Goal: Task Accomplishment & Management: Complete application form

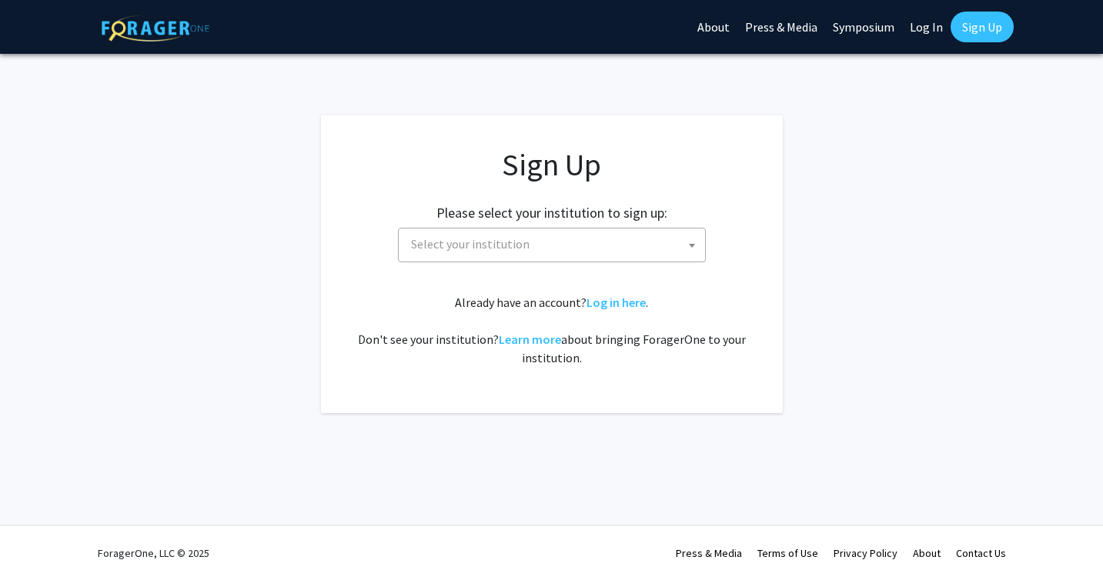
click at [540, 242] on span "Select your institution" at bounding box center [555, 245] width 300 height 32
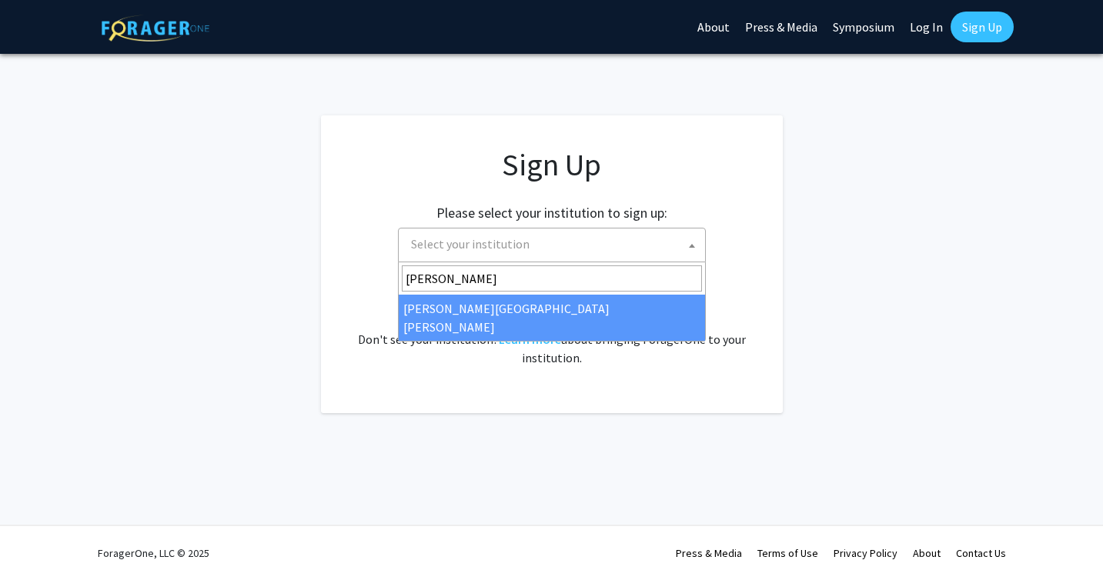
type input "johns"
select select "1"
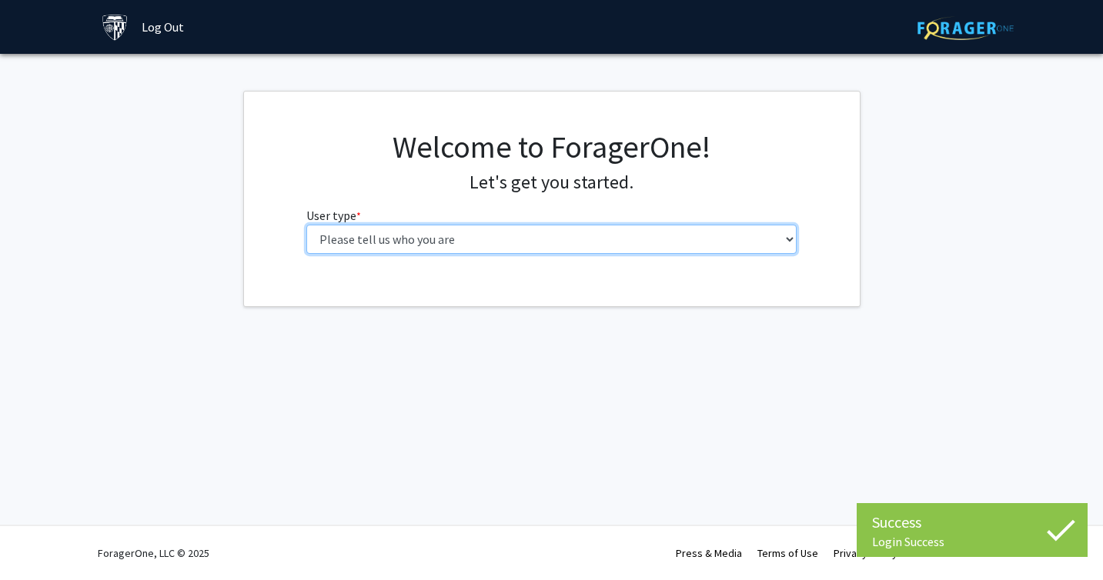
click at [613, 242] on select "Please tell us who you are Undergraduate Student Master's Student Doctoral Cand…" at bounding box center [551, 239] width 490 height 29
select select "2: masters"
click at [306, 225] on select "Please tell us who you are Undergraduate Student Master's Student Doctoral Cand…" at bounding box center [551, 239] width 490 height 29
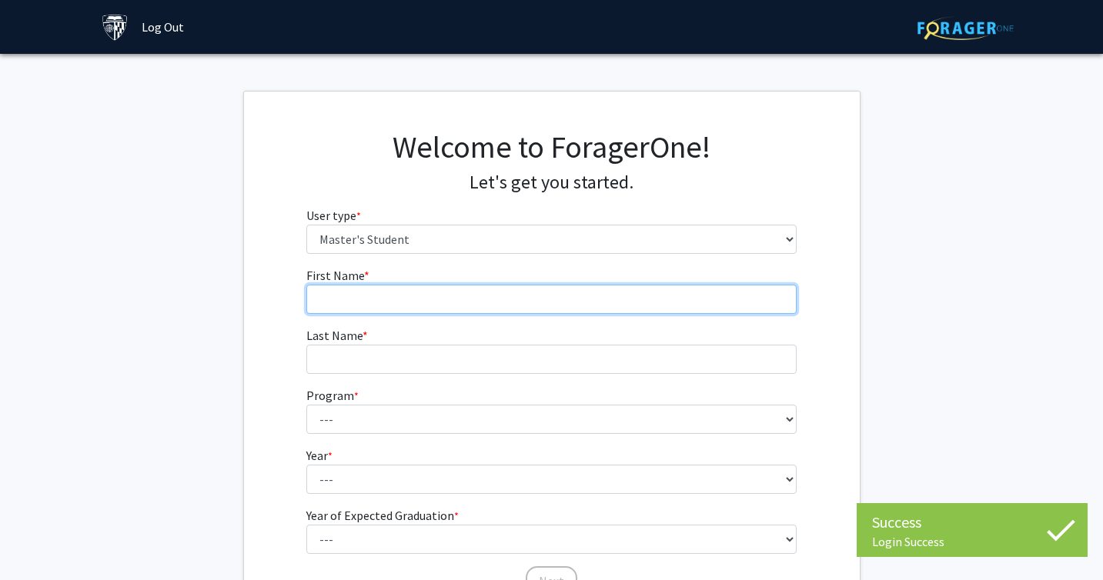
click at [530, 299] on input "First Name * required" at bounding box center [551, 299] width 490 height 29
type input "[PERSON_NAME]"
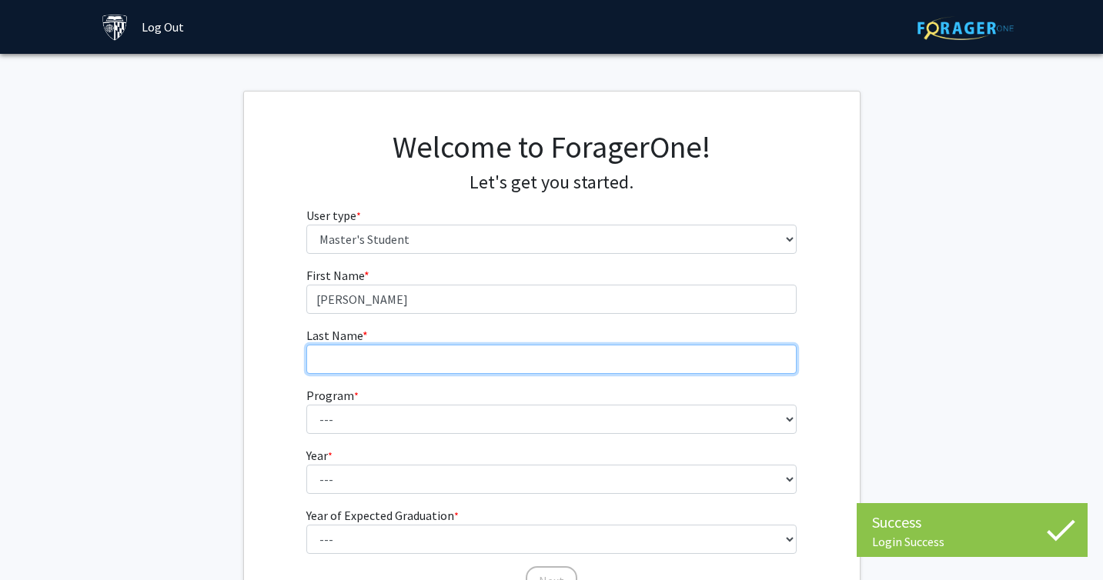
type input "[PERSON_NAME]"
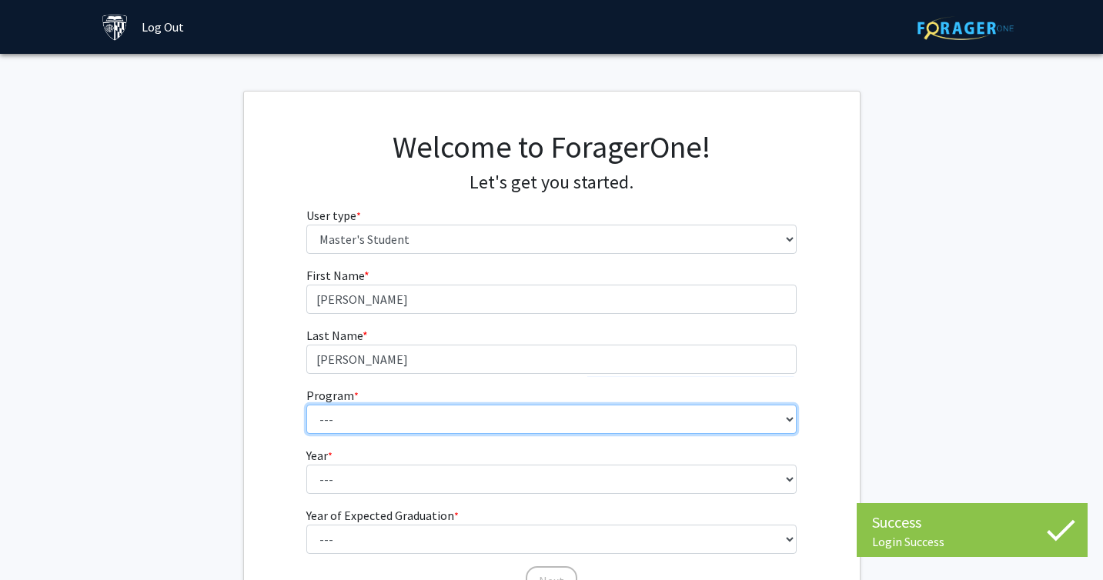
click at [407, 414] on select "--- Anatomy Education Applied and Computational Mathematics Applied Biomedical …" at bounding box center [551, 419] width 490 height 29
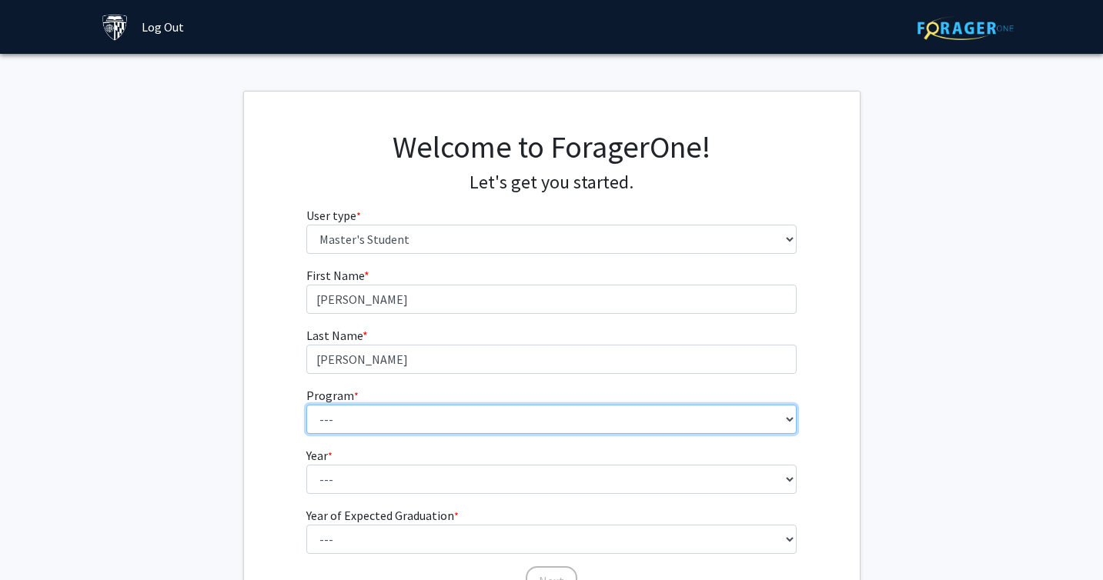
select select "29: 19"
click at [306, 405] on select "--- Anatomy Education Applied and Computational Mathematics Applied Biomedical …" at bounding box center [551, 419] width 490 height 29
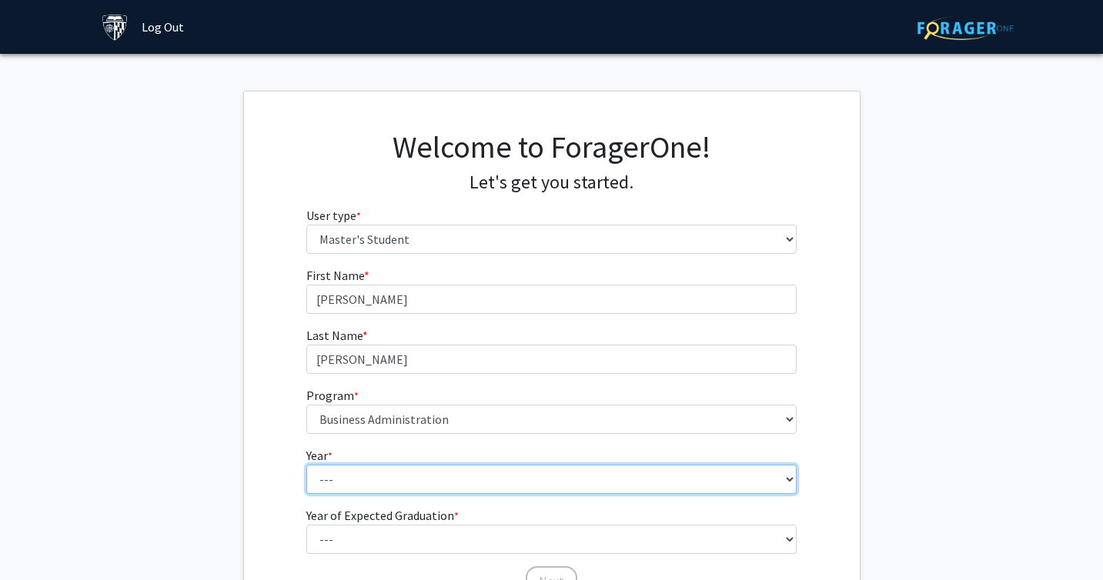
click at [393, 479] on select "--- First Year Second Year" at bounding box center [551, 479] width 490 height 29
select select "1: first_year"
click at [306, 465] on select "--- First Year Second Year" at bounding box center [551, 479] width 490 height 29
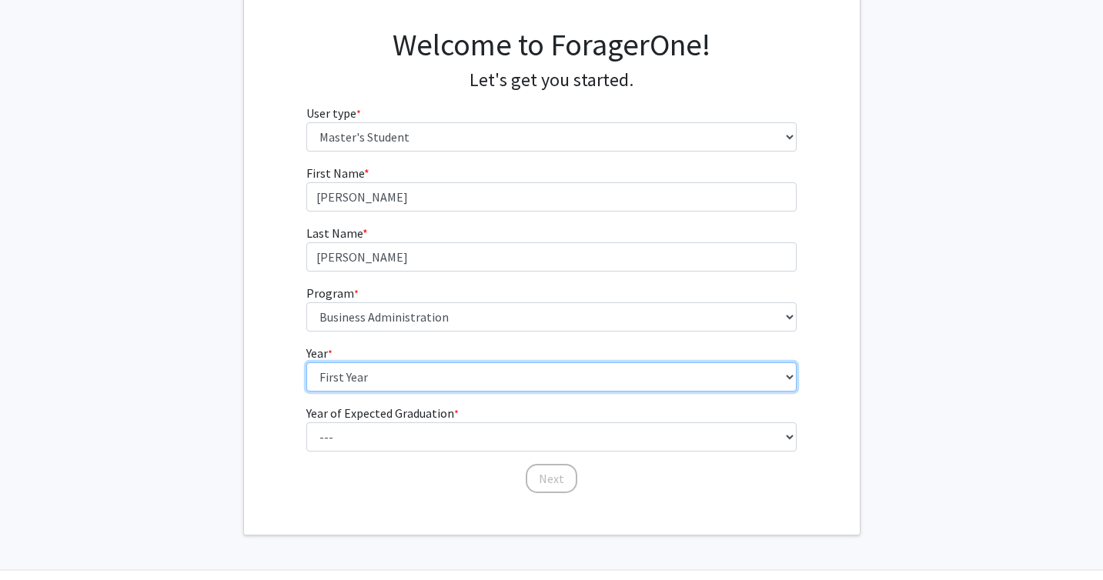
scroll to position [147, 0]
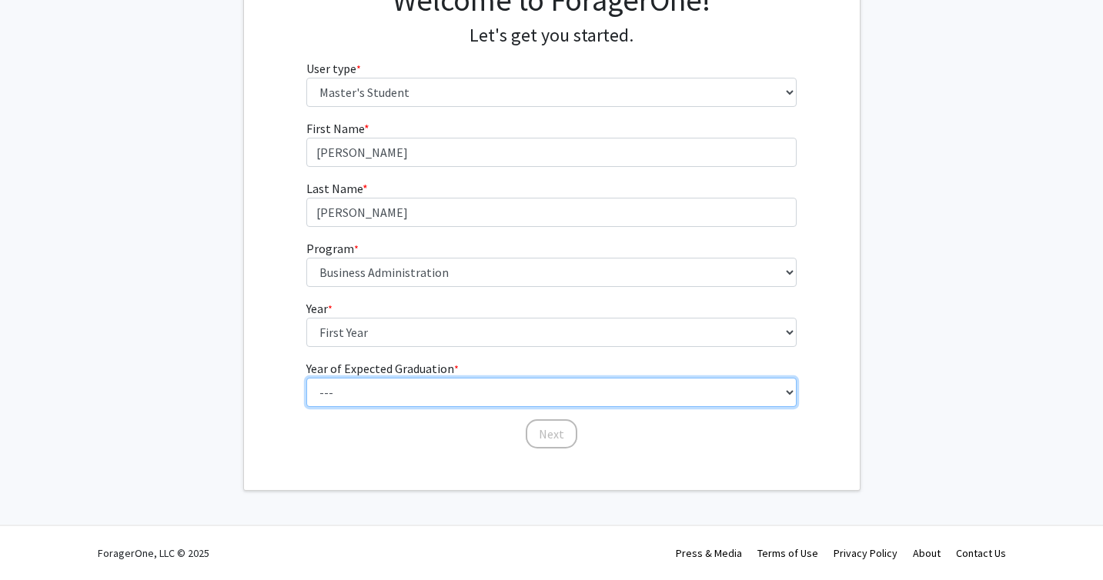
click at [401, 396] on select "--- 2025 2026 2027 2028 2029 2030 2031 2032 2033 2034" at bounding box center [551, 392] width 490 height 29
select select "3: 2027"
click at [306, 378] on select "--- 2025 2026 2027 2028 2029 2030 2031 2032 2033 2034" at bounding box center [551, 392] width 490 height 29
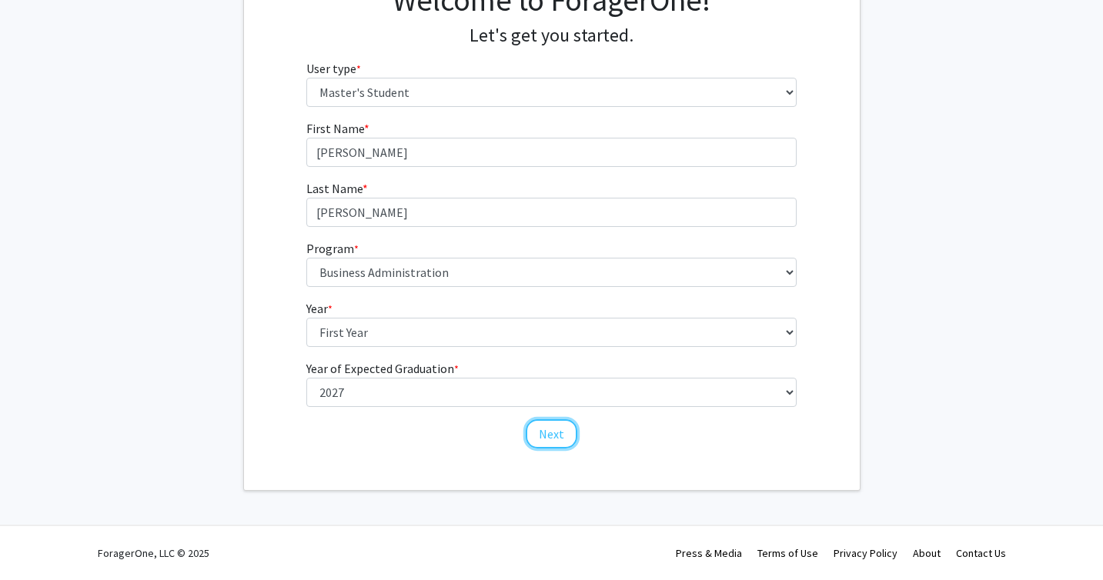
click at [560, 436] on button "Next" at bounding box center [552, 433] width 52 height 29
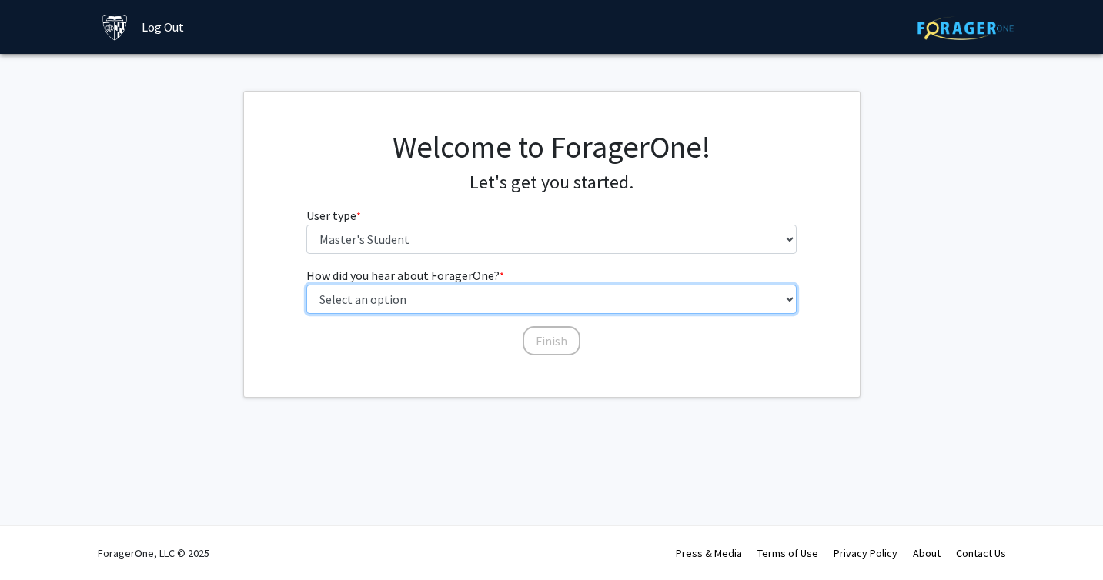
click at [459, 292] on select "Select an option Peer/student recommendation Faculty/staff recommendation Unive…" at bounding box center [551, 299] width 490 height 29
select select "3: university_website"
click at [306, 285] on select "Select an option Peer/student recommendation Faculty/staff recommendation Unive…" at bounding box center [551, 299] width 490 height 29
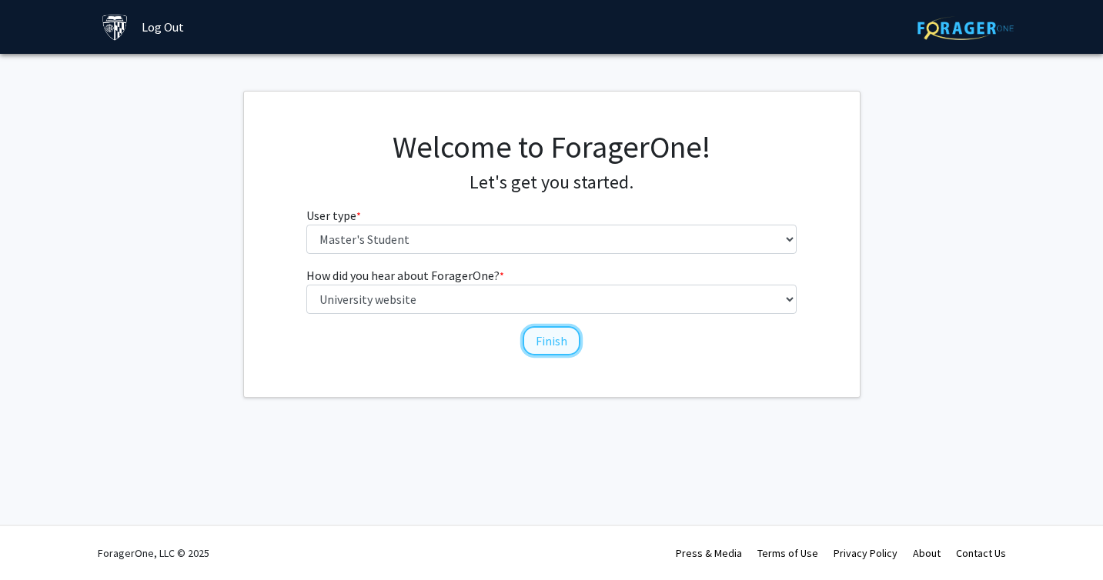
click at [533, 347] on button "Finish" at bounding box center [552, 340] width 58 height 29
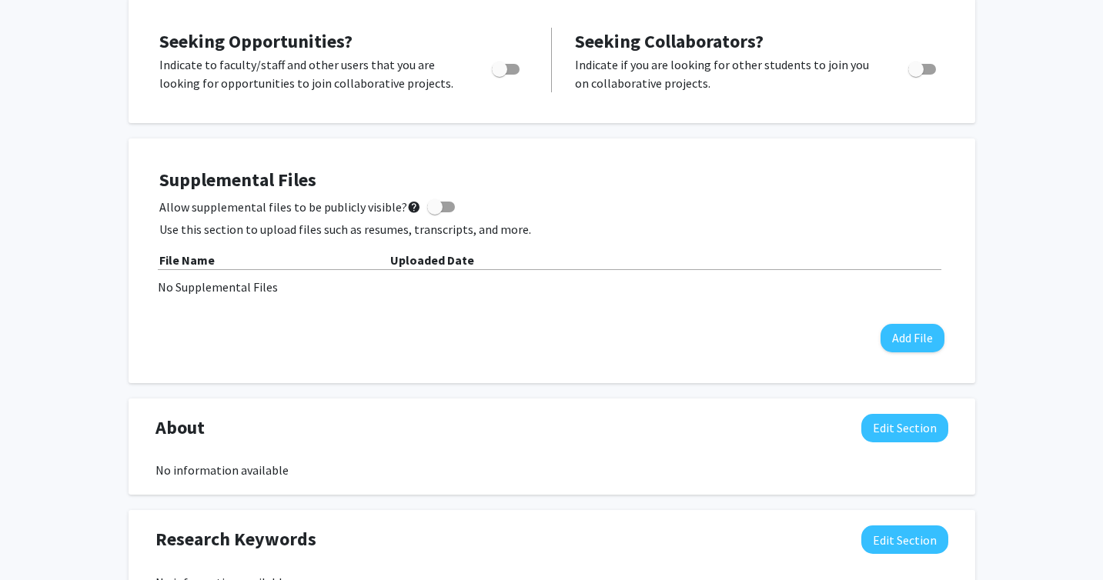
scroll to position [299, 0]
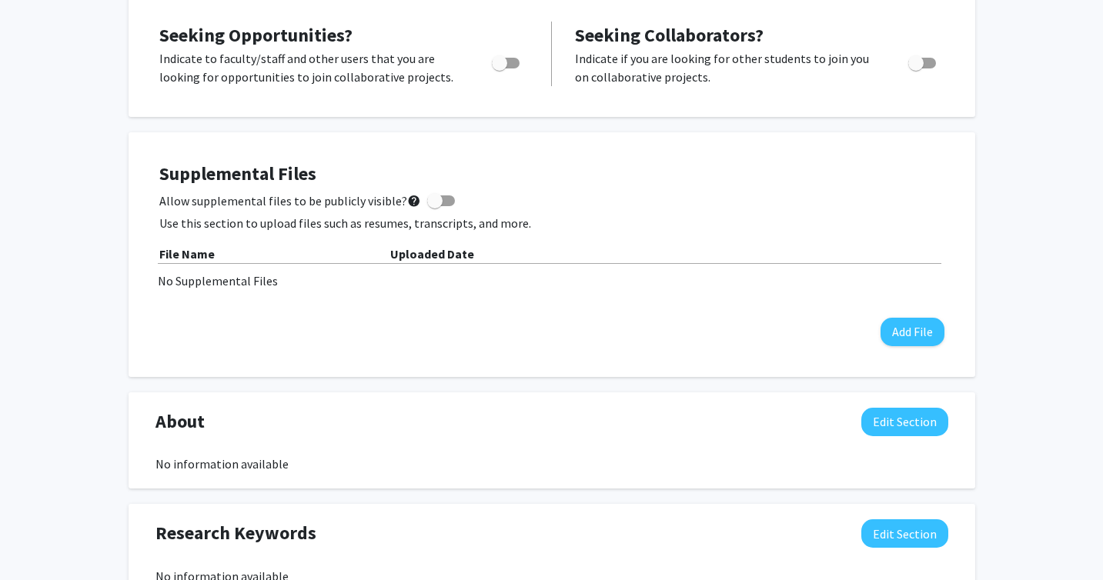
click at [513, 65] on span "Toggle" at bounding box center [506, 63] width 28 height 11
click at [500, 68] on input "Are you actively seeking opportunities?" at bounding box center [499, 68] width 1 height 1
checkbox input "true"
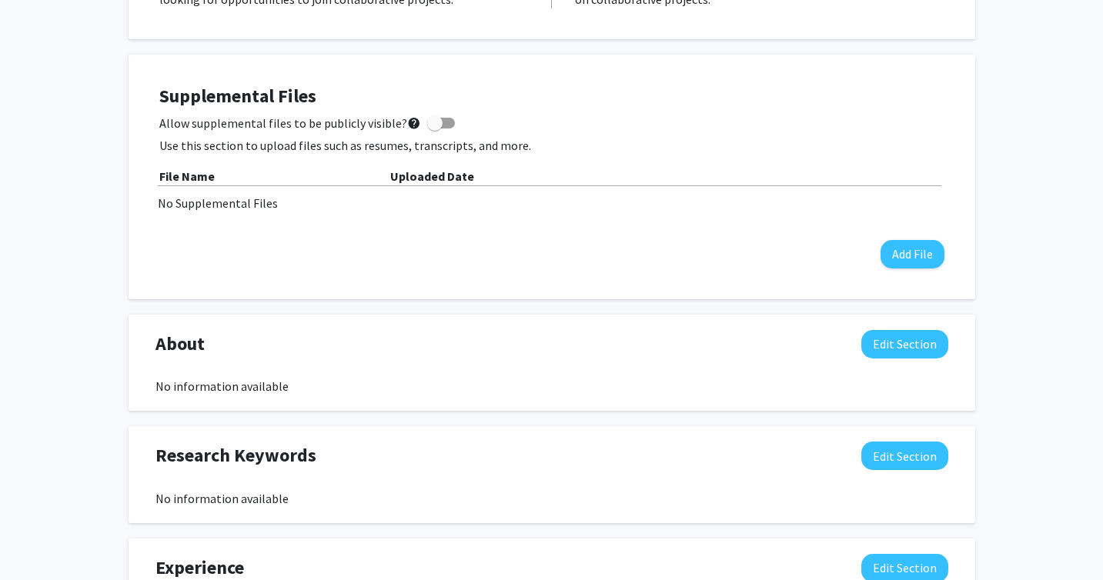
scroll to position [0, 0]
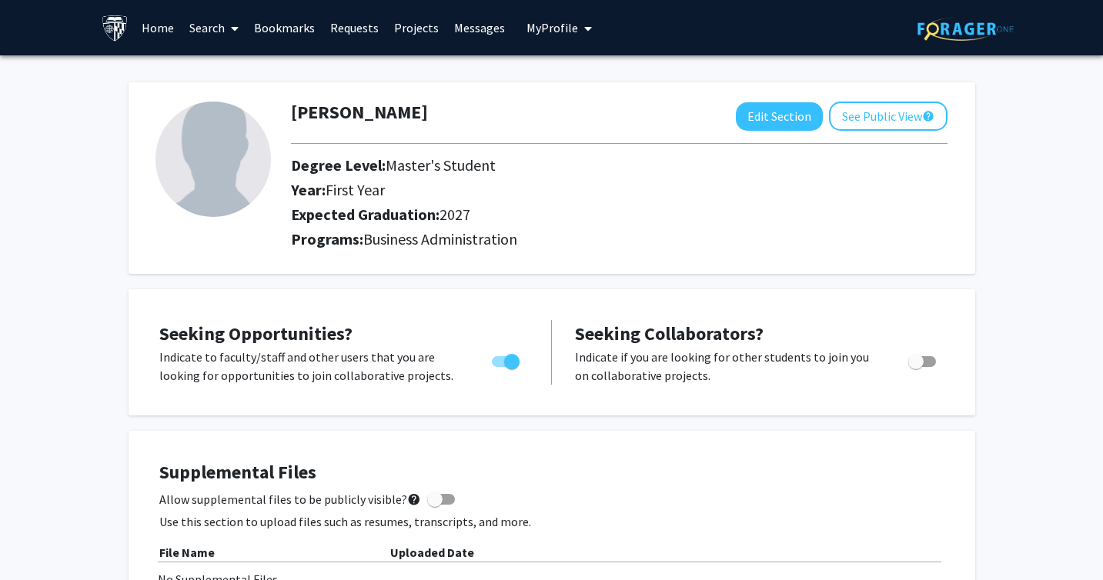
click at [227, 26] on span at bounding box center [232, 29] width 14 height 54
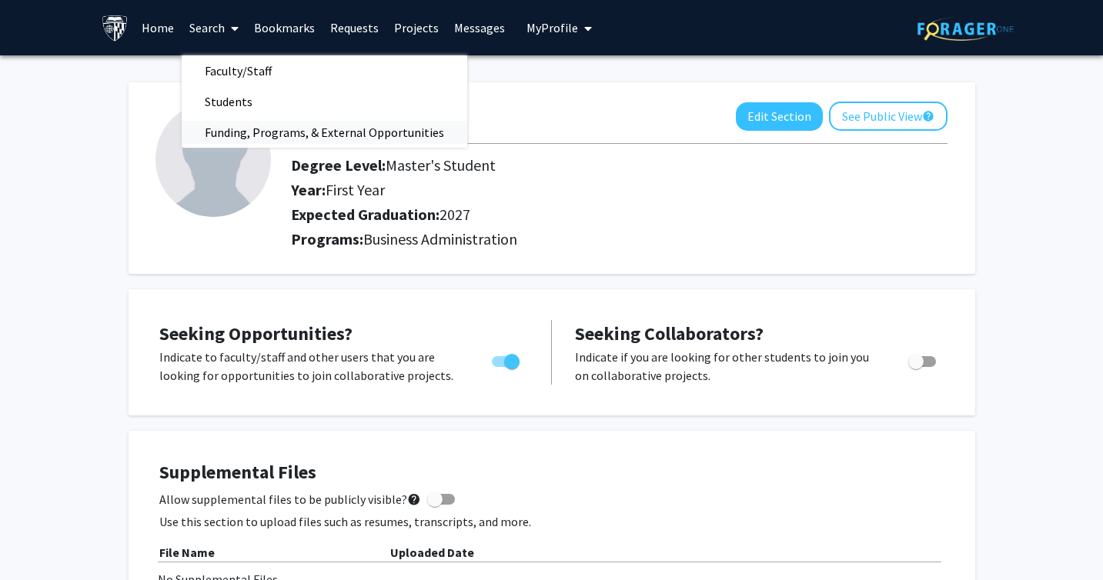
click at [242, 142] on span "Funding, Programs, & External Opportunities" at bounding box center [325, 132] width 286 height 31
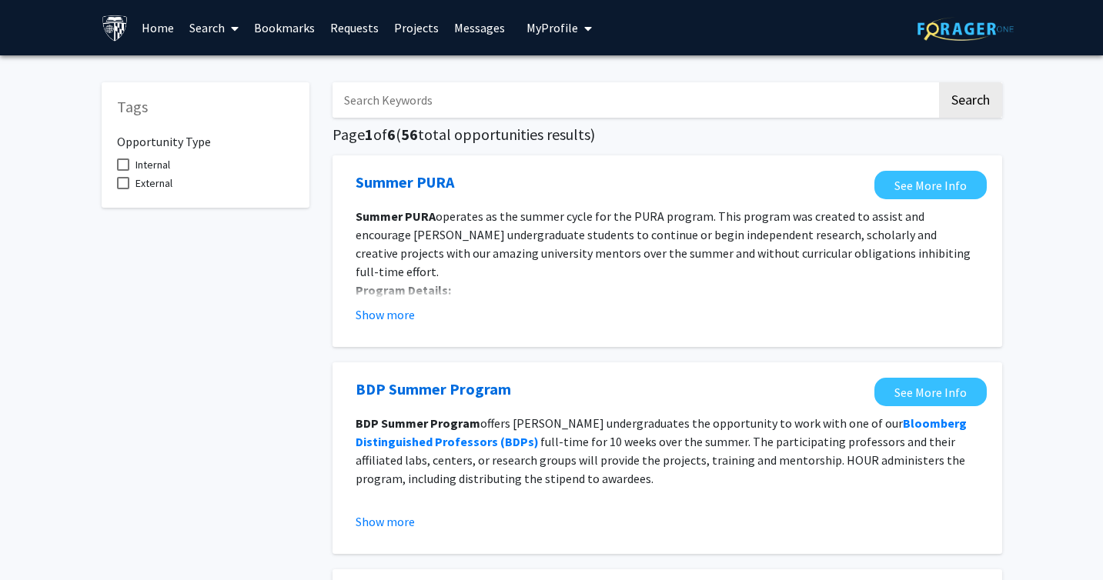
click at [442, 97] on input "Search Keywords" at bounding box center [634, 99] width 604 height 35
click at [939, 82] on button "Search" at bounding box center [970, 99] width 63 height 35
click at [476, 110] on input "graduate" at bounding box center [634, 99] width 604 height 35
click at [349, 106] on input "graduate"" at bounding box center [634, 99] width 604 height 35
click at [342, 106] on input "graduate"" at bounding box center [634, 99] width 604 height 35
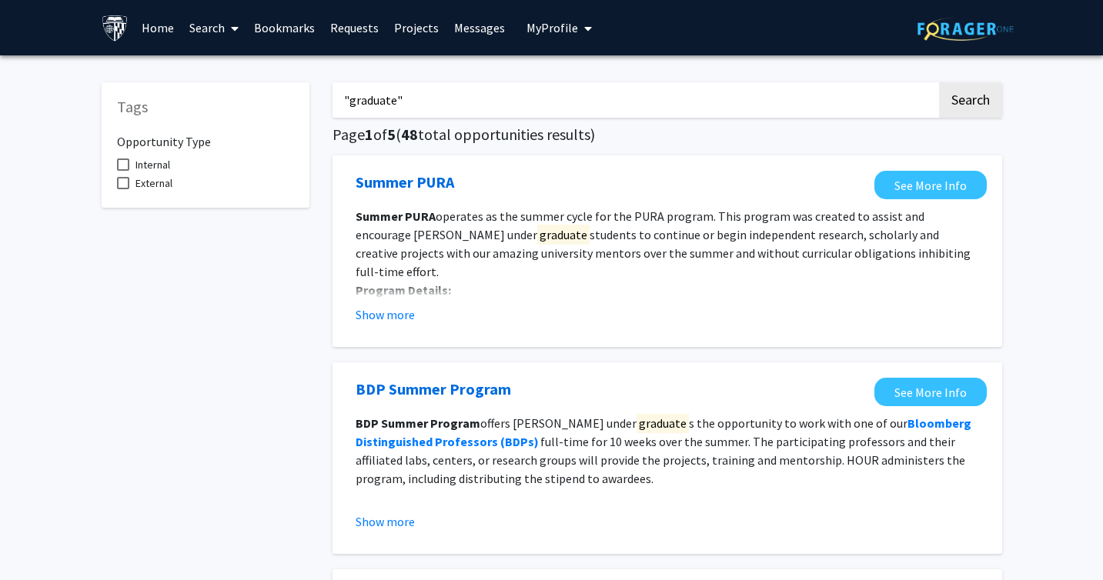
type input ""graduate""
click at [939, 82] on button "Search" at bounding box center [970, 99] width 63 height 35
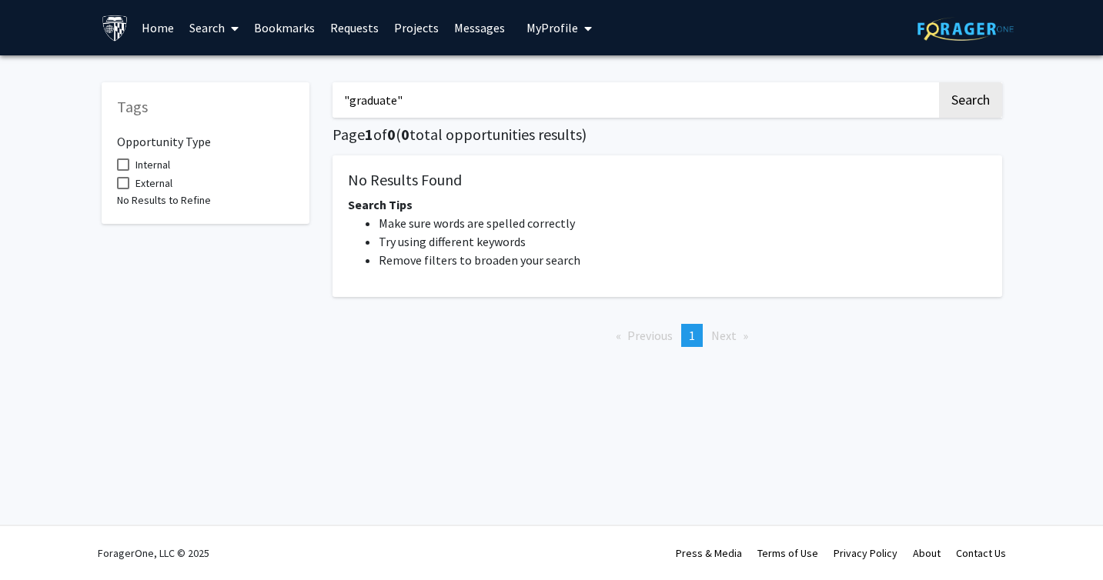
click at [406, 101] on input ""graduate"" at bounding box center [634, 99] width 604 height 35
